Goal: Transaction & Acquisition: Subscribe to service/newsletter

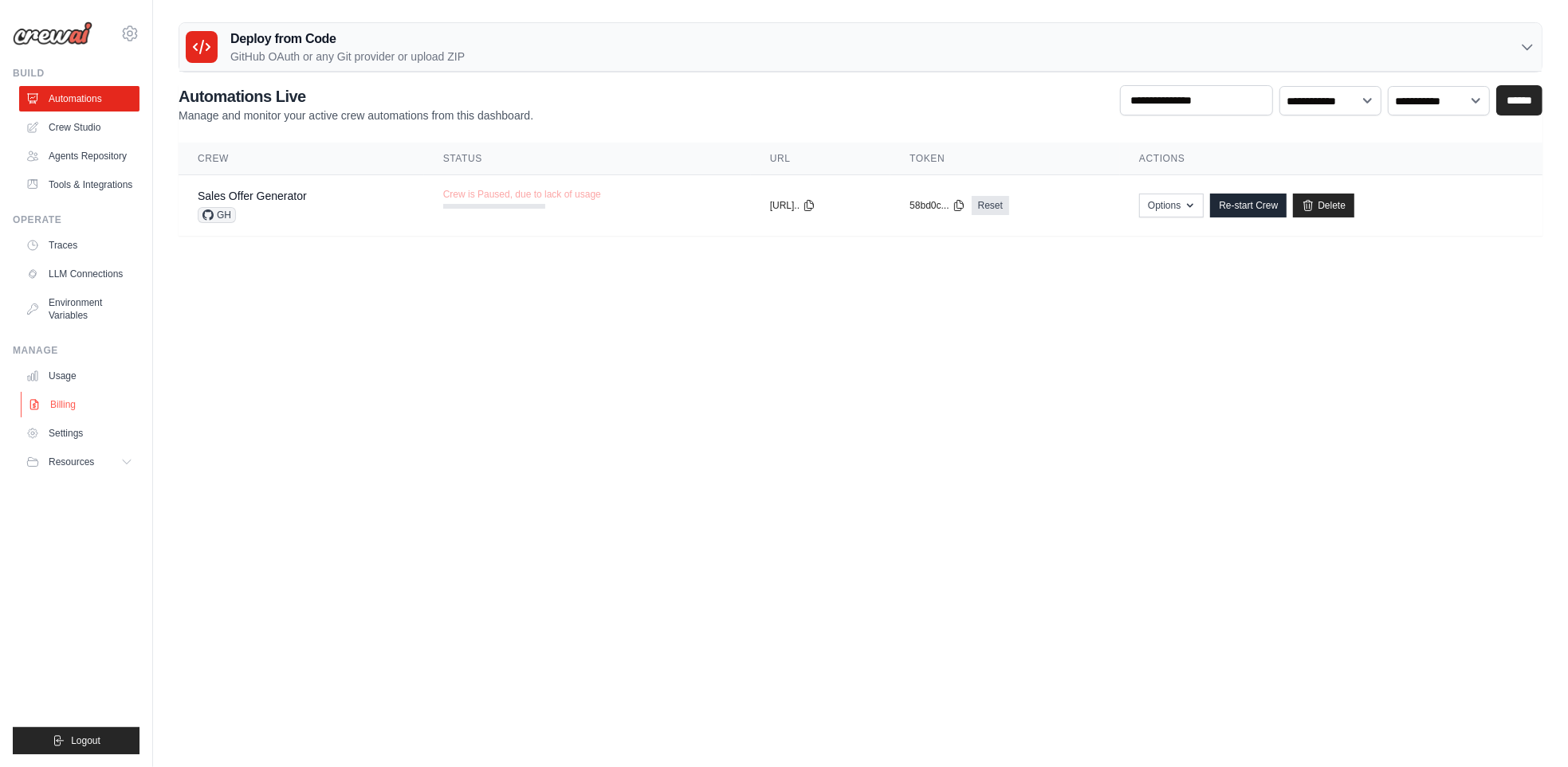
click at [67, 406] on link "Billing" at bounding box center [81, 405] width 121 height 26
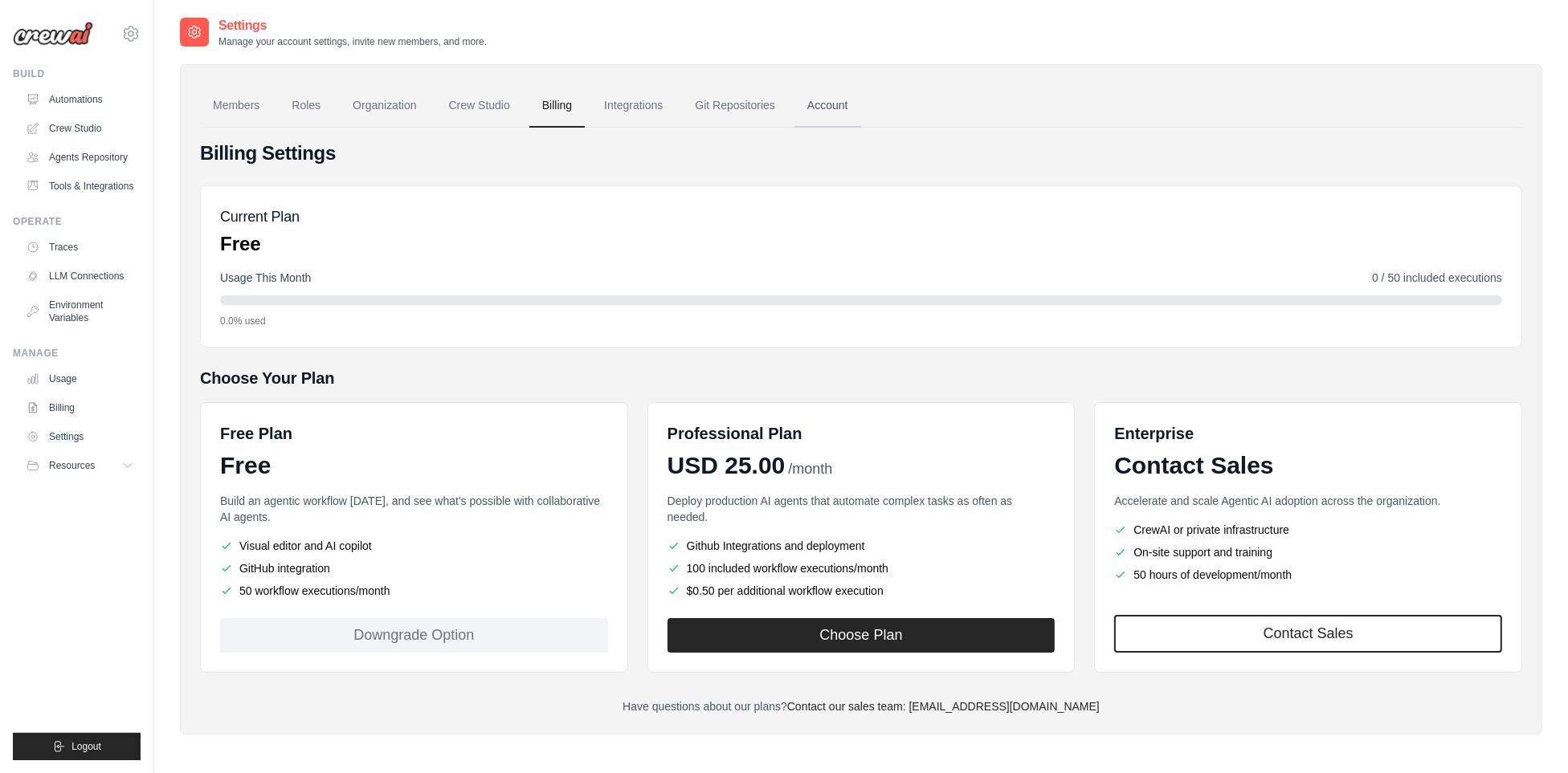
click at [822, 107] on link "Account" at bounding box center [828, 106] width 67 height 44
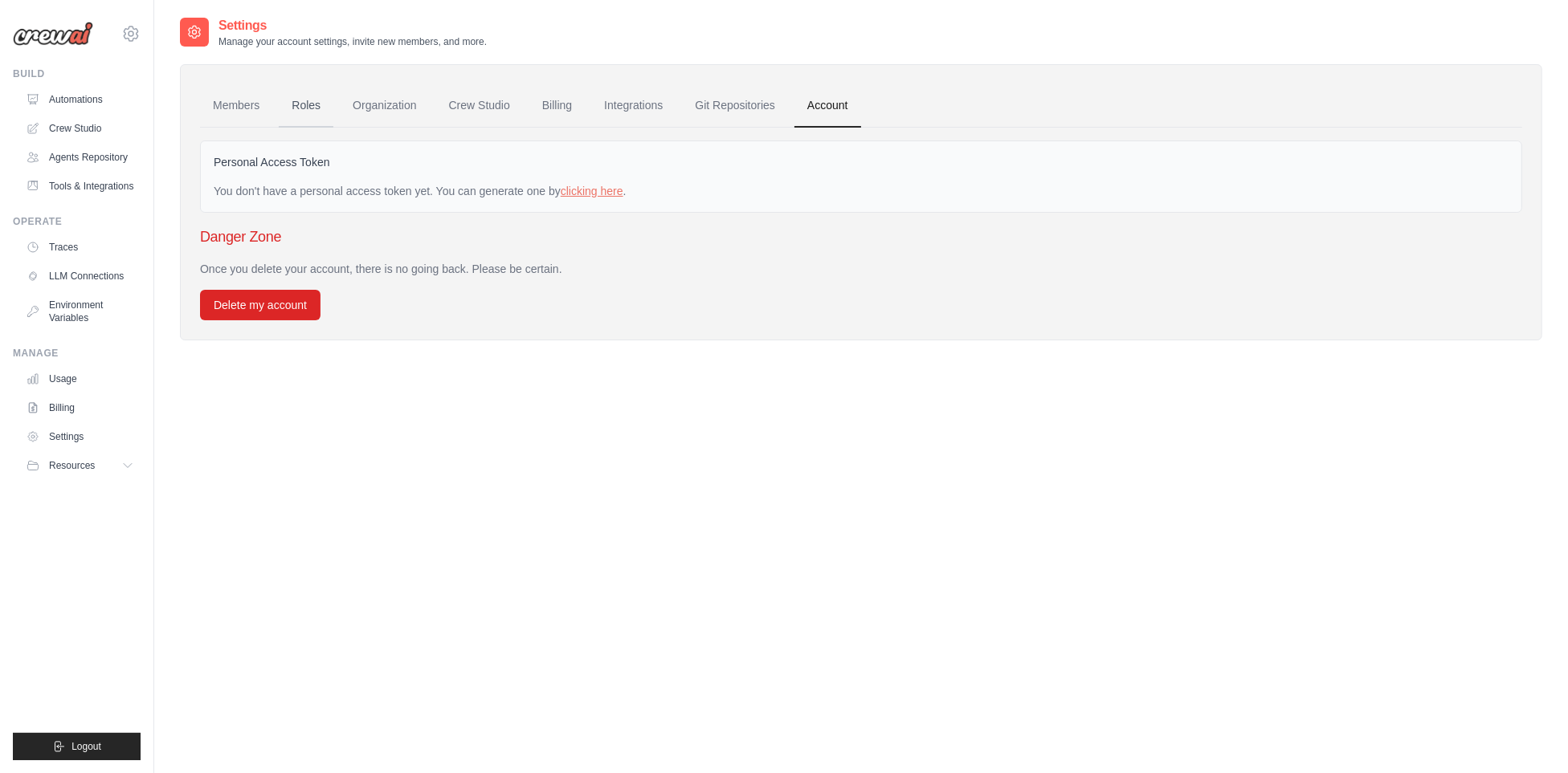
click at [314, 106] on link "Roles" at bounding box center [306, 106] width 54 height 44
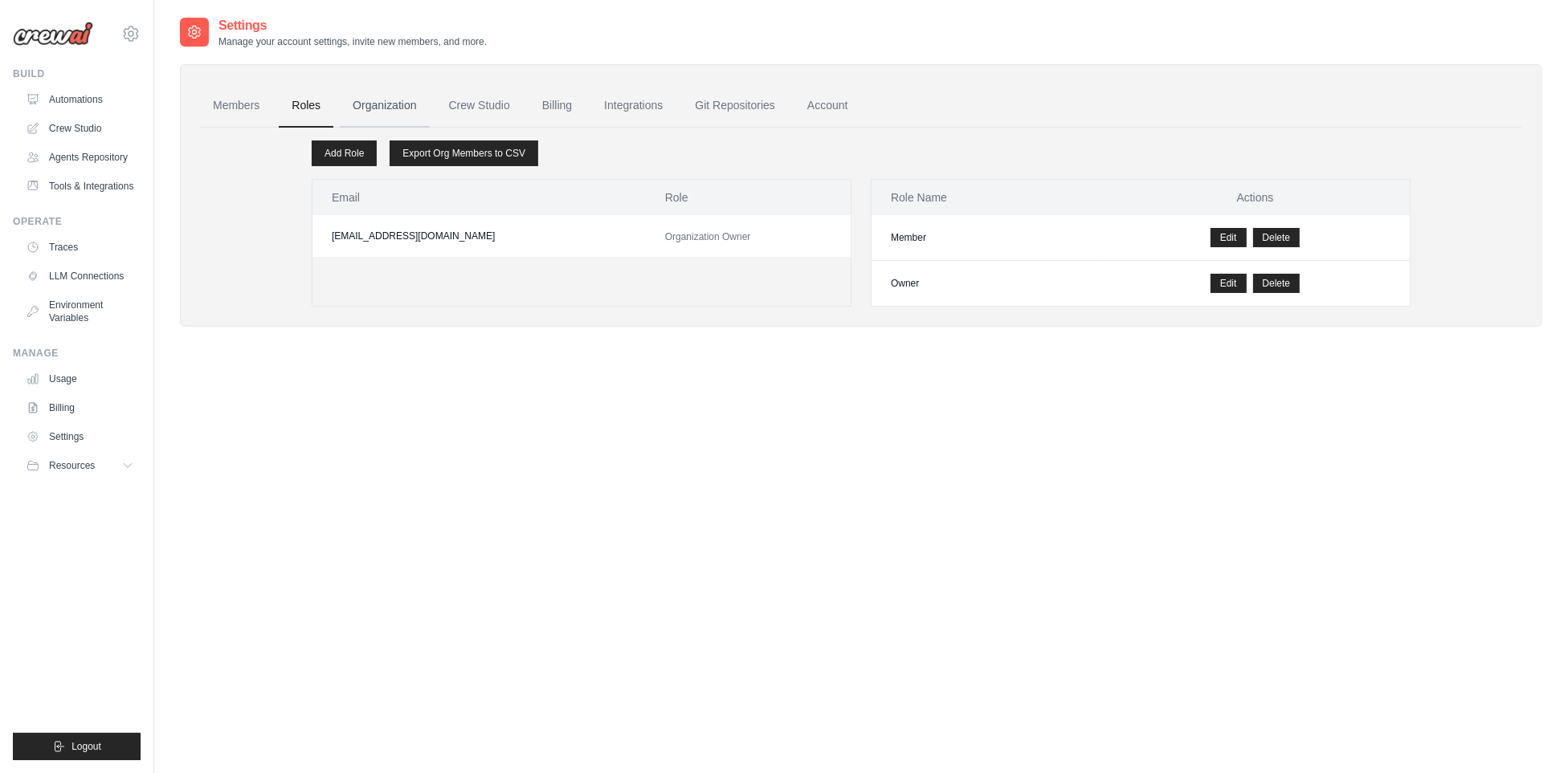
click at [369, 107] on link "Organization" at bounding box center [384, 106] width 89 height 44
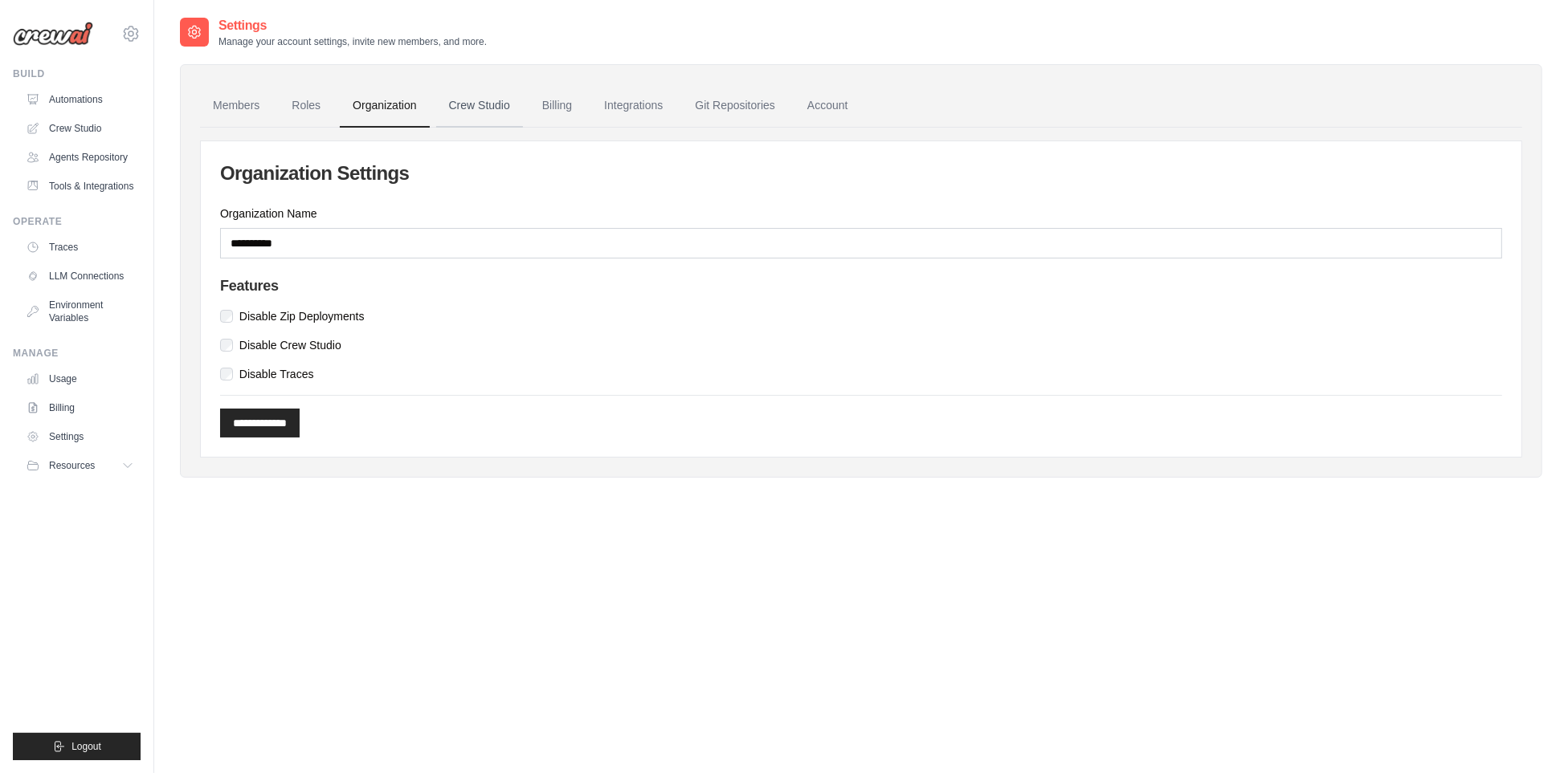
click at [464, 113] on link "Crew Studio" at bounding box center [480, 106] width 87 height 44
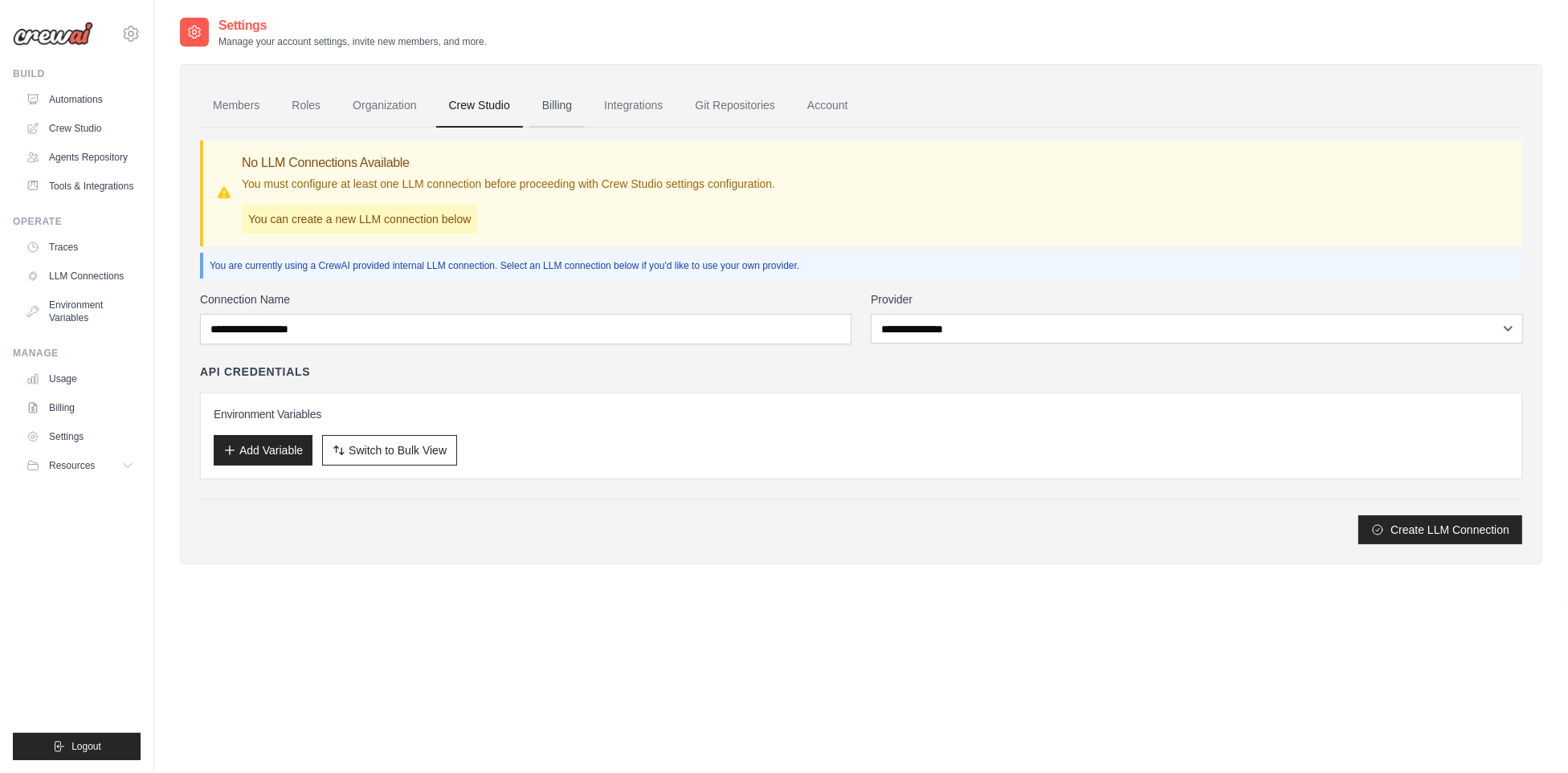
click at [549, 110] on link "Billing" at bounding box center [557, 106] width 55 height 44
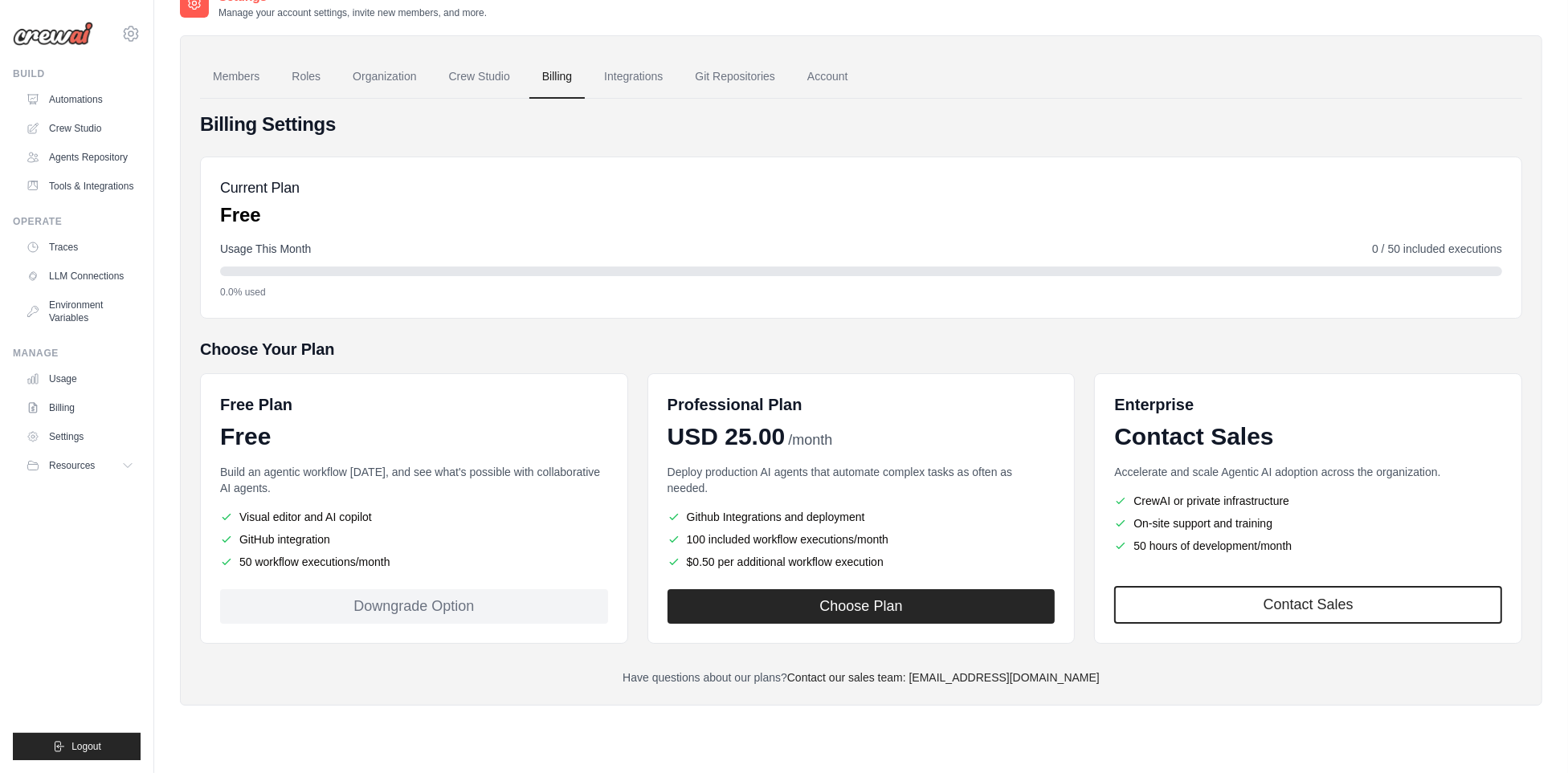
scroll to position [32, 0]
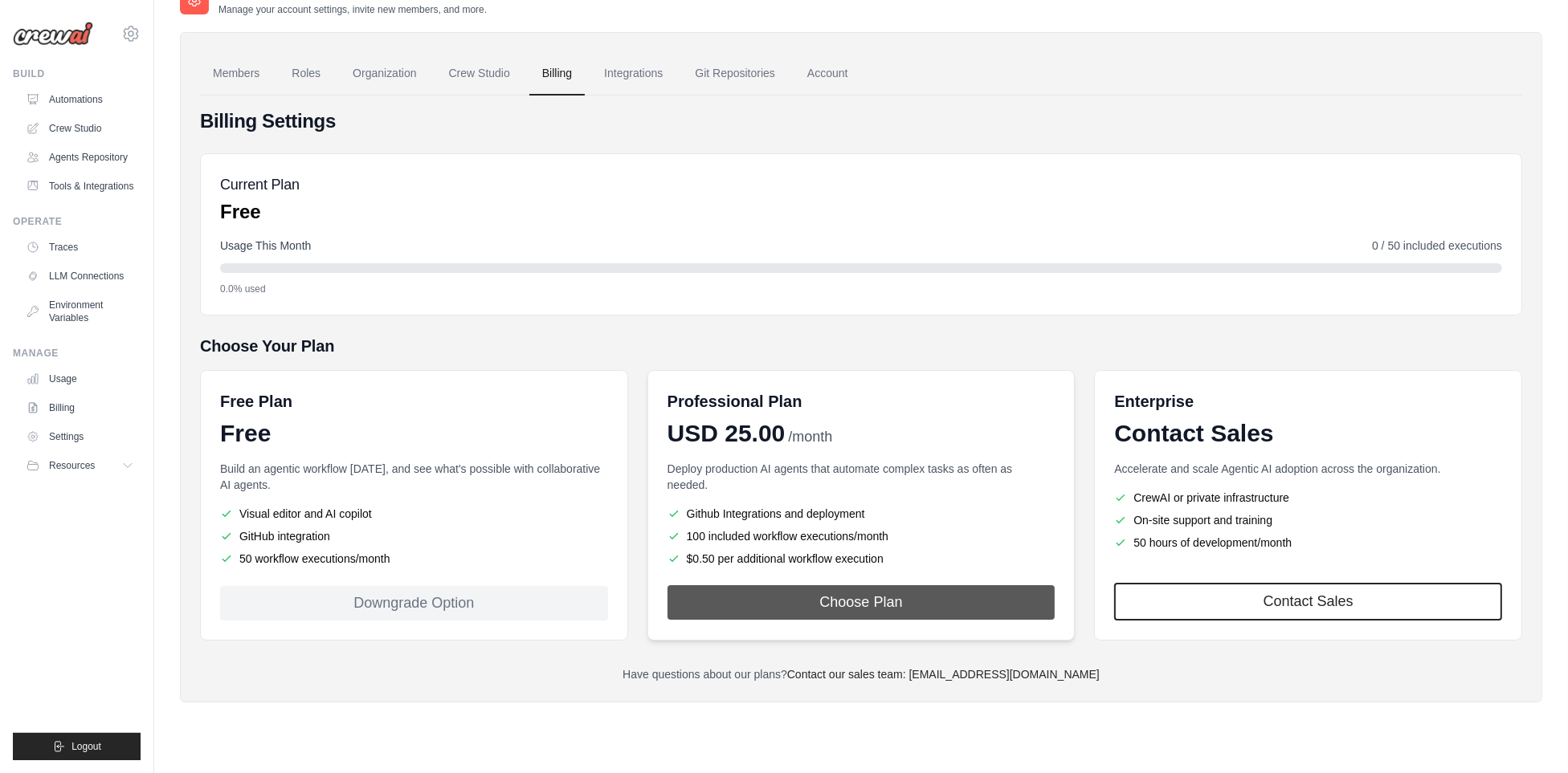
click at [804, 598] on button "Choose Plan" at bounding box center [861, 602] width 388 height 34
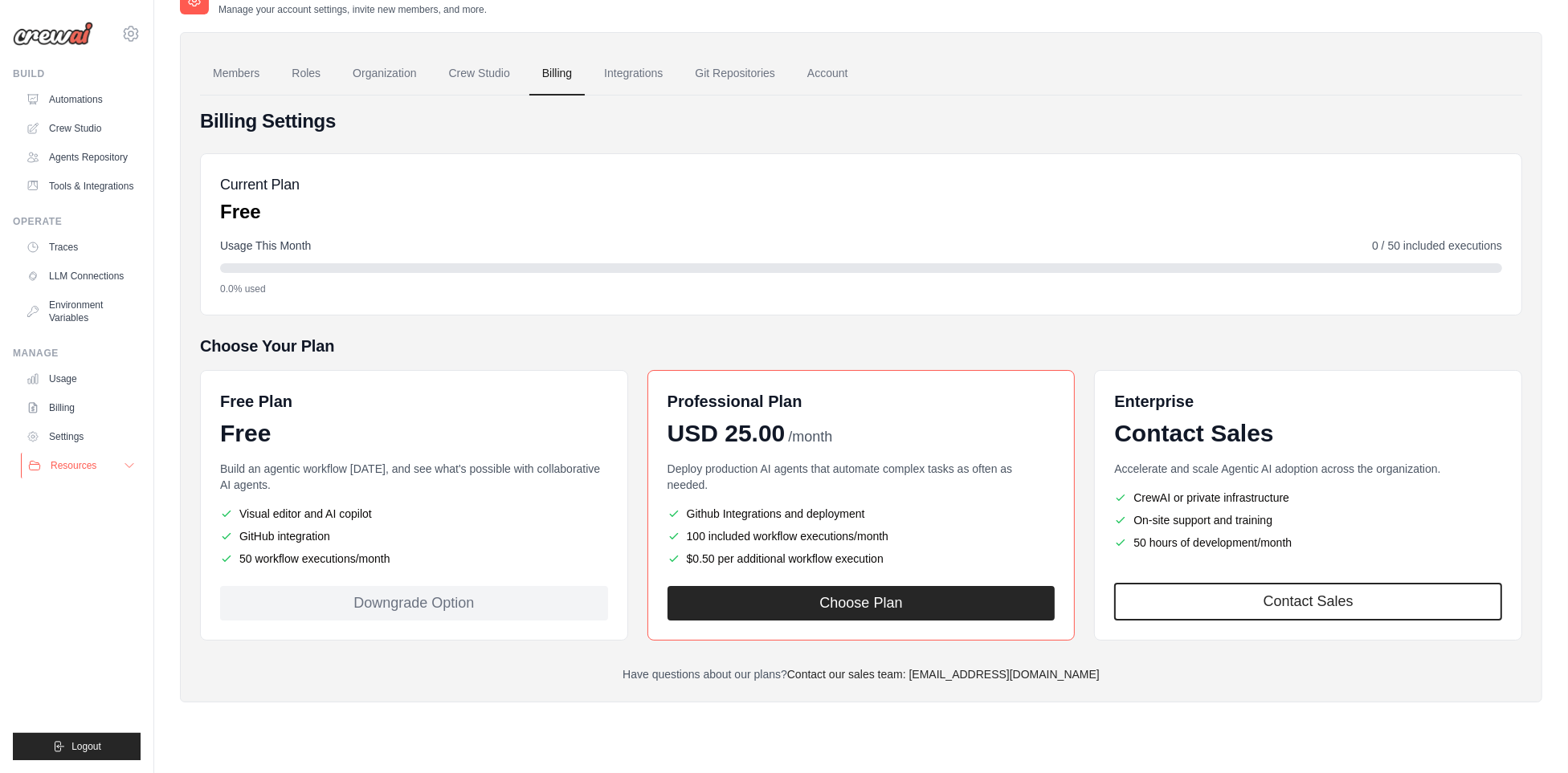
click at [83, 468] on span "Resources" at bounding box center [73, 465] width 46 height 13
click at [81, 466] on span "Resources" at bounding box center [73, 465] width 46 height 13
click at [86, 438] on link "Settings" at bounding box center [81, 436] width 121 height 26
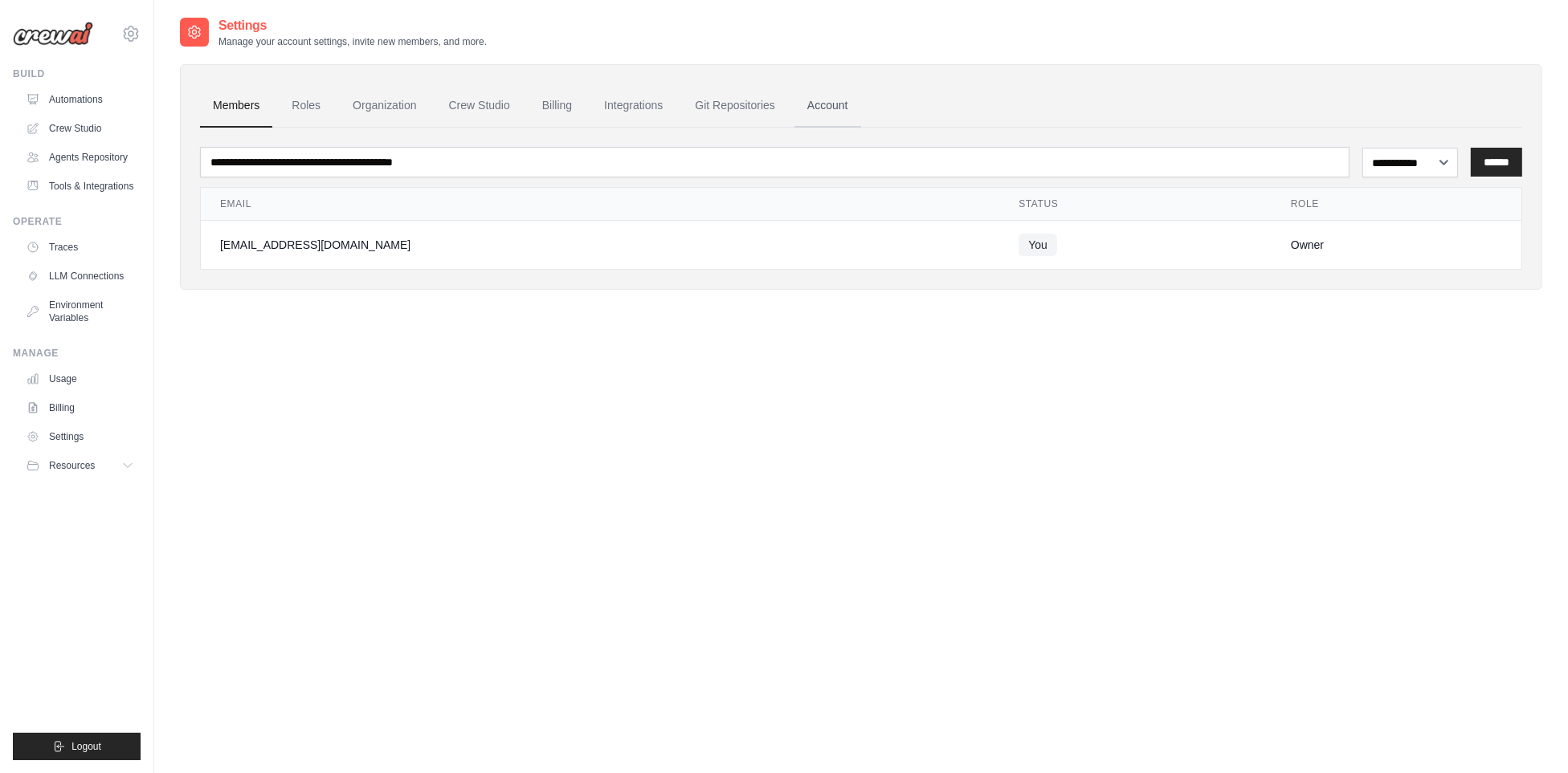
click at [841, 100] on link "Account" at bounding box center [828, 106] width 67 height 44
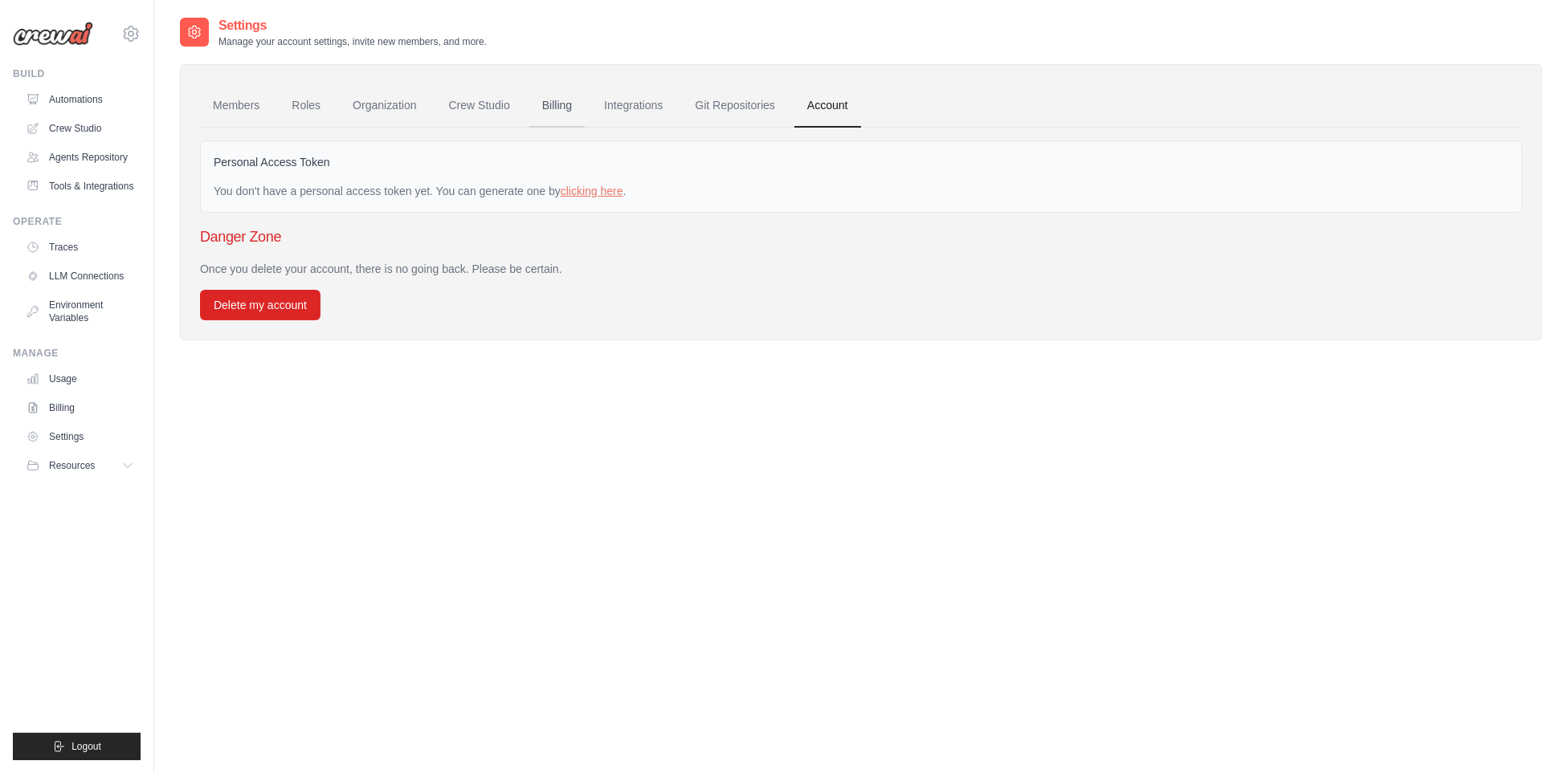
click at [555, 105] on link "Billing" at bounding box center [557, 106] width 55 height 44
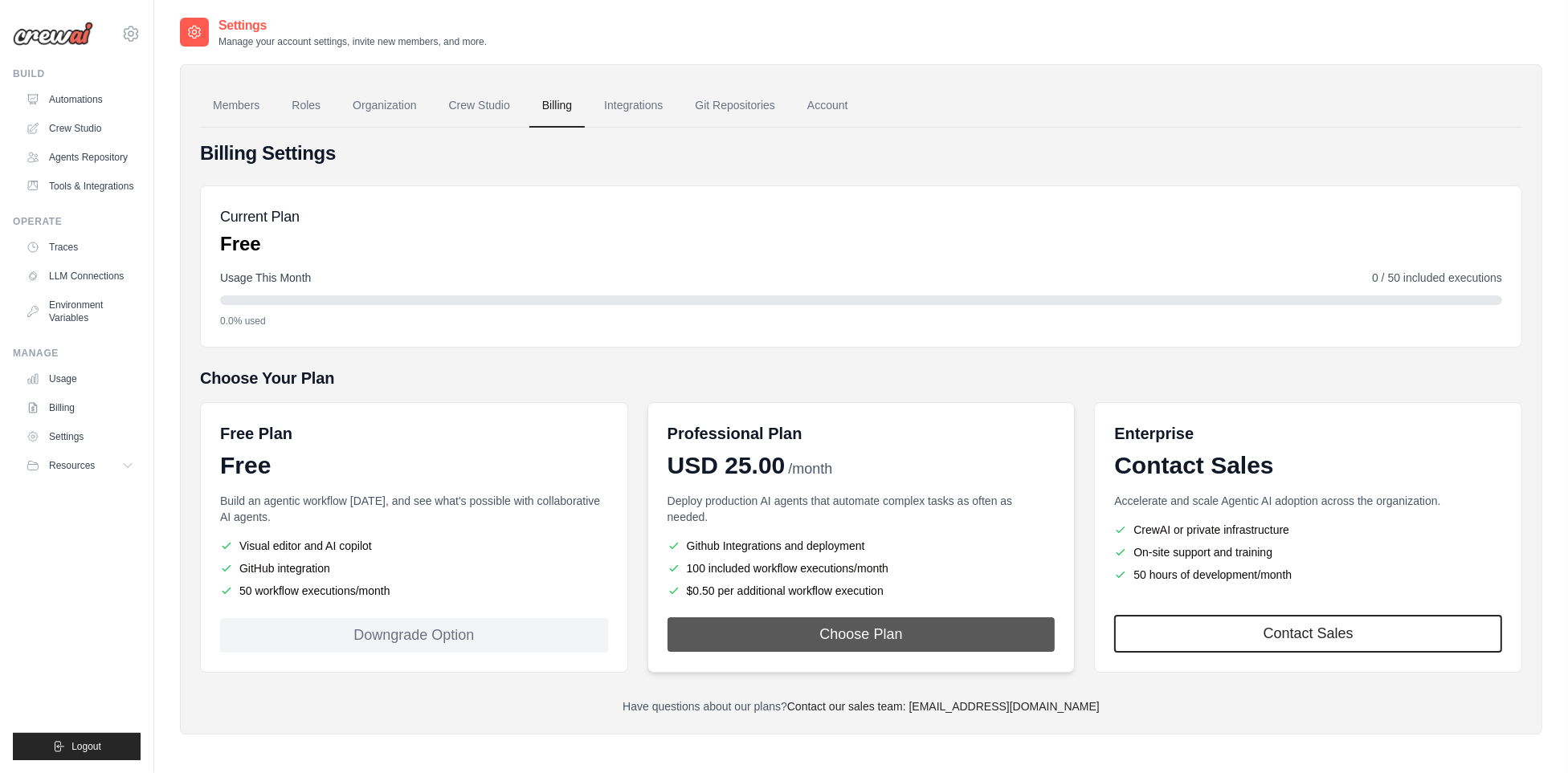
click at [884, 635] on button "Choose Plan" at bounding box center [861, 634] width 388 height 34
